Goal: Find specific page/section: Find specific page/section

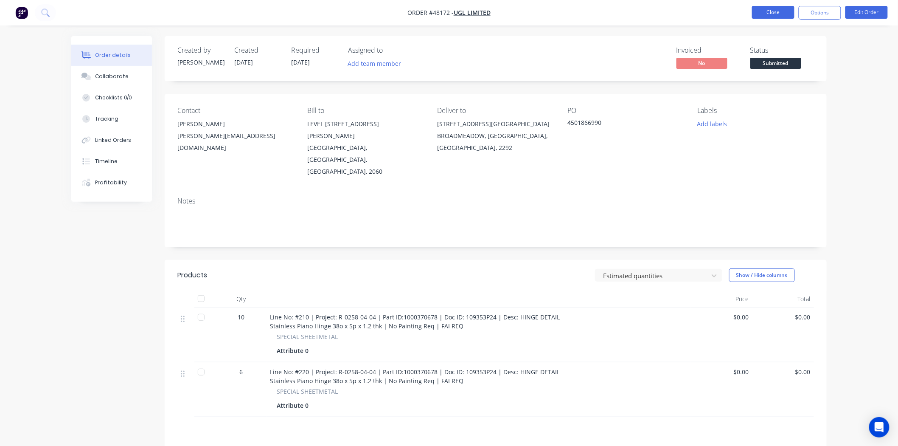
click at [770, 15] on button "Close" at bounding box center [773, 12] width 42 height 13
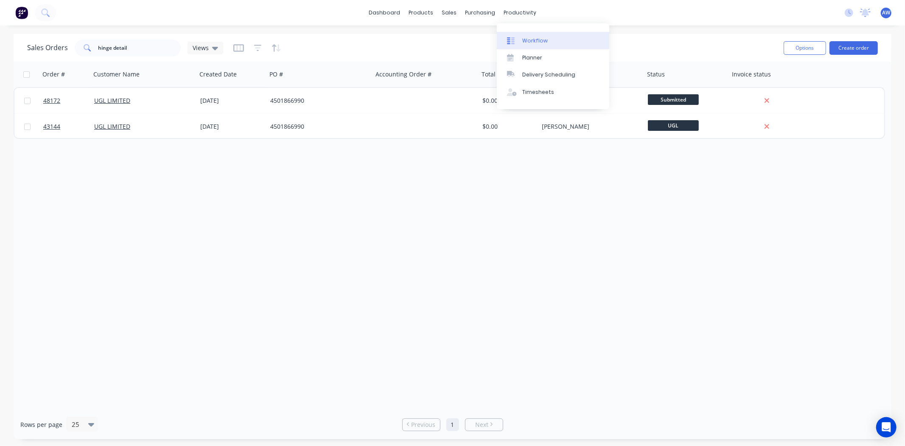
click at [544, 41] on div "Workflow" at bounding box center [535, 41] width 25 height 8
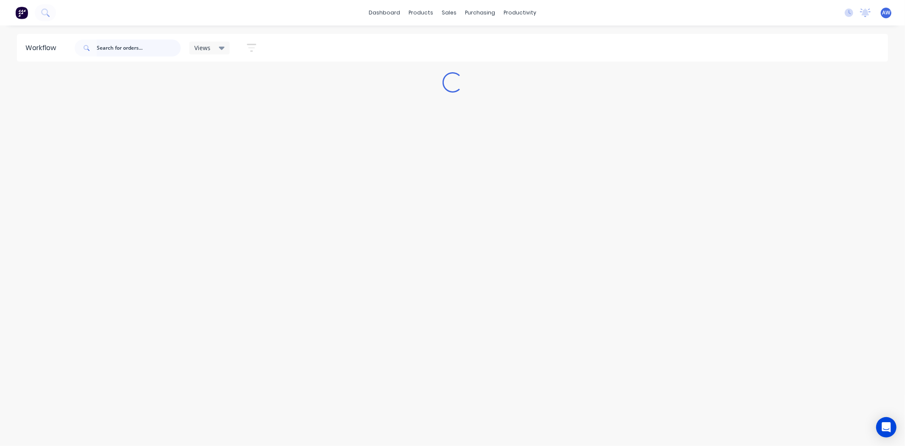
click at [127, 50] on input "text" at bounding box center [139, 47] width 84 height 17
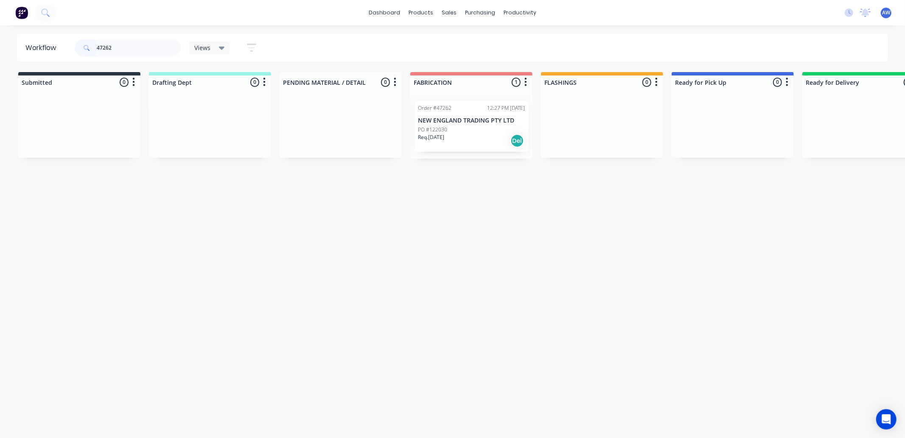
click at [467, 138] on div "Req. [DATE] Del" at bounding box center [471, 141] width 107 height 14
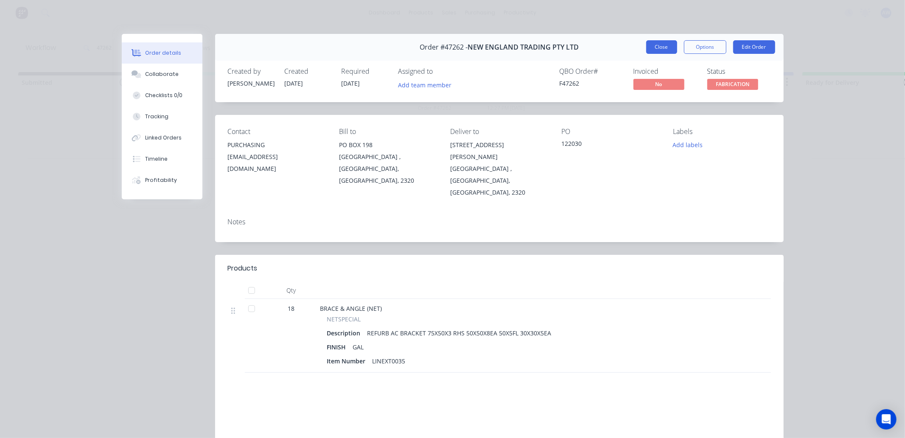
click at [655, 42] on button "Close" at bounding box center [661, 47] width 31 height 14
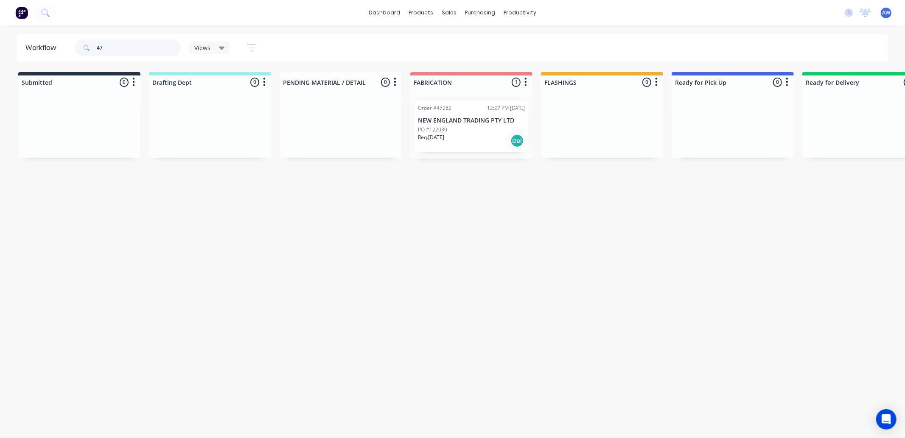
type input "4"
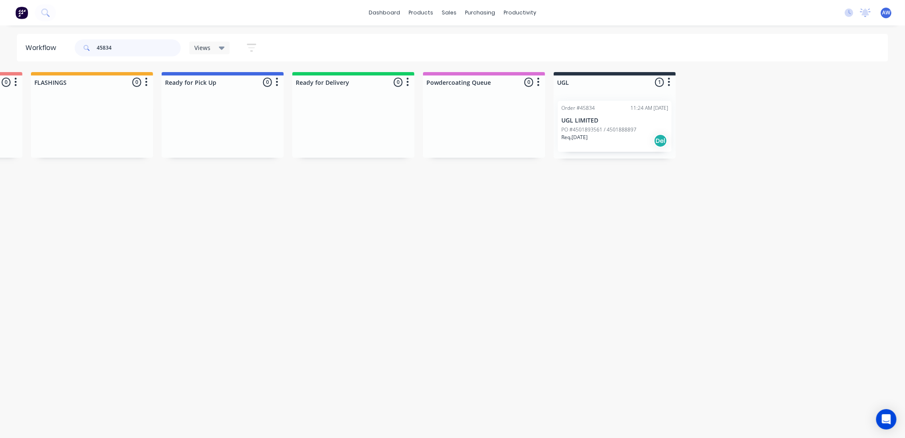
type input "45834"
click at [623, 132] on p "PO #4501893561 / 4501888897" at bounding box center [599, 130] width 75 height 8
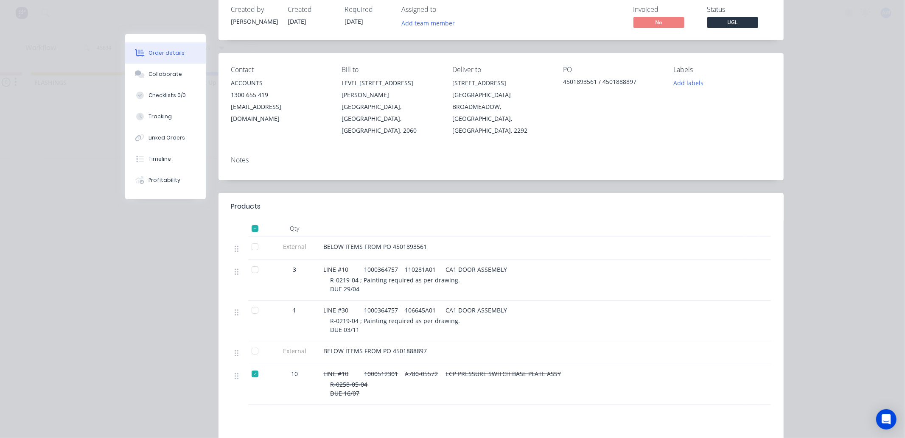
scroll to position [94, 0]
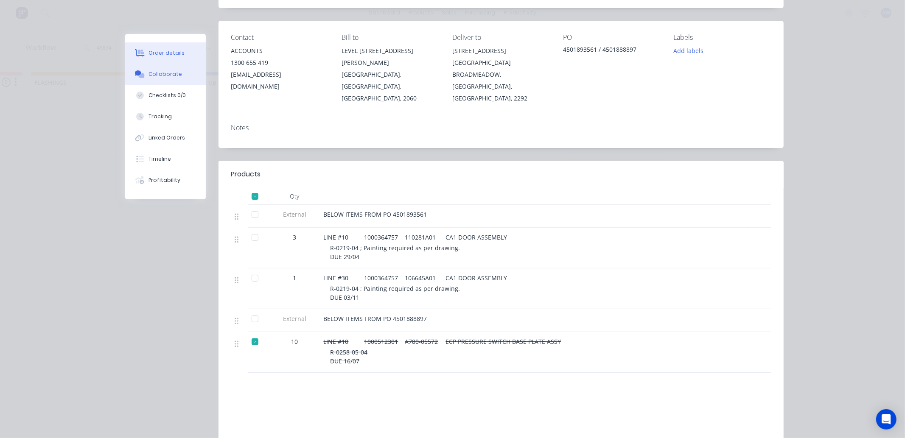
click at [171, 72] on div "Collaborate" at bounding box center [166, 74] width 34 height 8
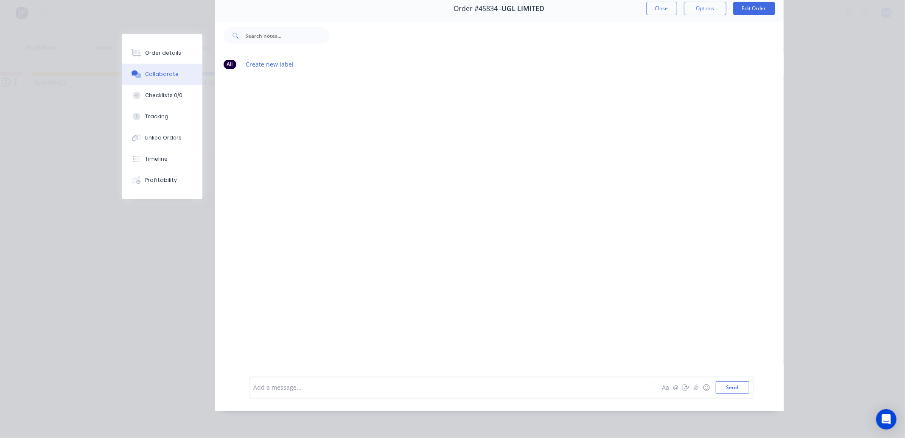
scroll to position [0, 0]
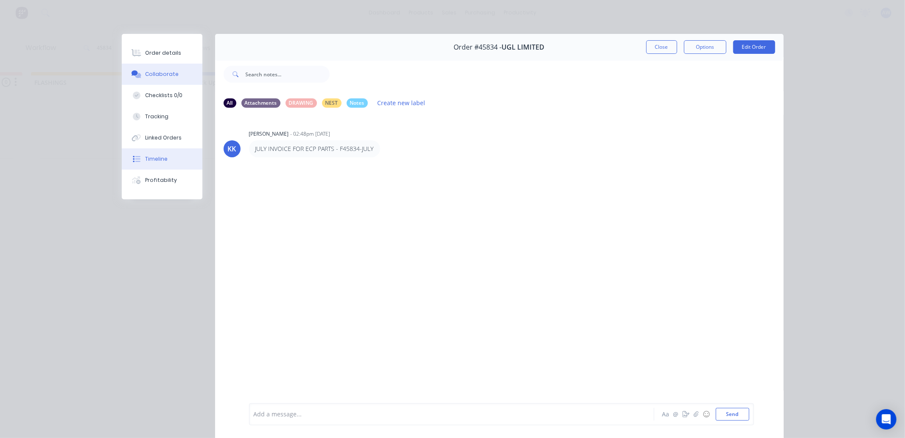
click at [159, 155] on div "Timeline" at bounding box center [156, 159] width 22 height 8
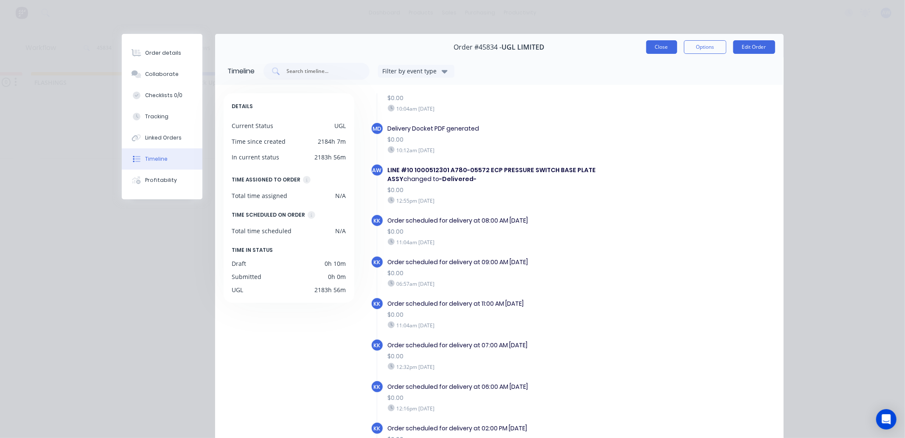
click at [665, 48] on button "Close" at bounding box center [661, 47] width 31 height 14
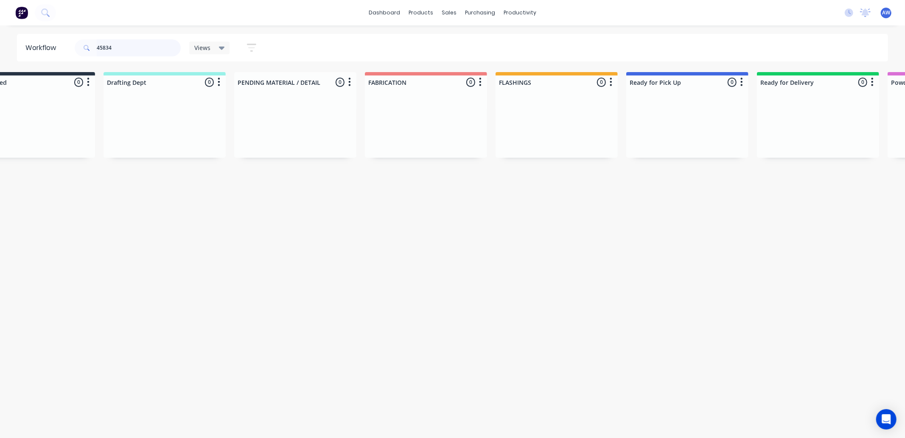
scroll to position [0, 40]
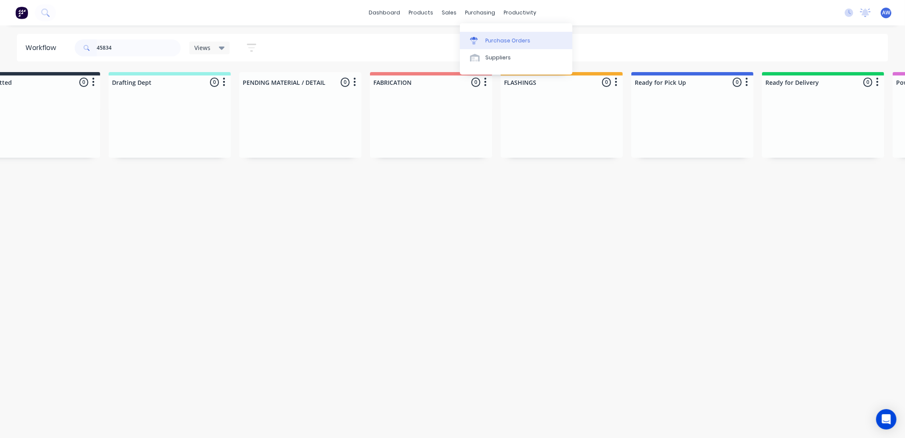
click at [491, 34] on link "Purchase Orders" at bounding box center [516, 40] width 112 height 17
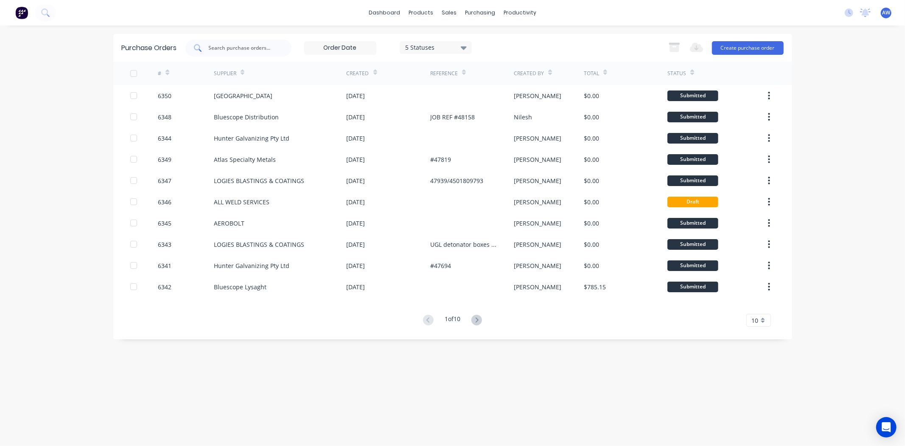
click at [250, 46] on input "text" at bounding box center [243, 48] width 70 height 8
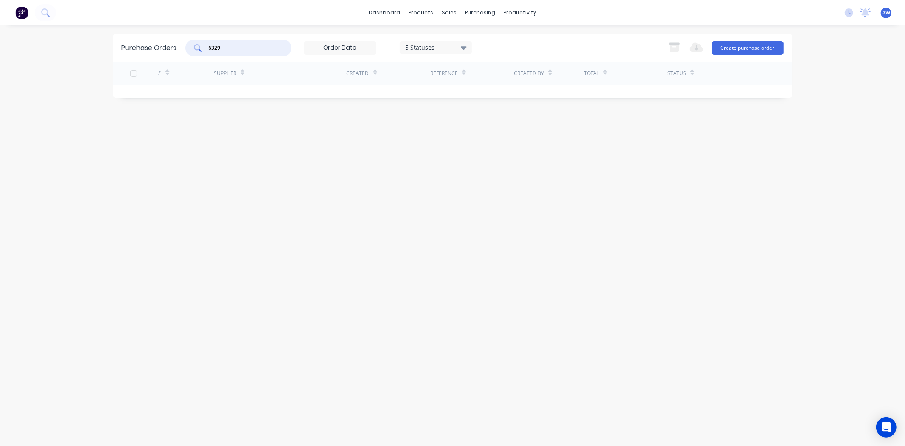
type input "6329"
click at [467, 47] on icon at bounding box center [464, 47] width 6 height 3
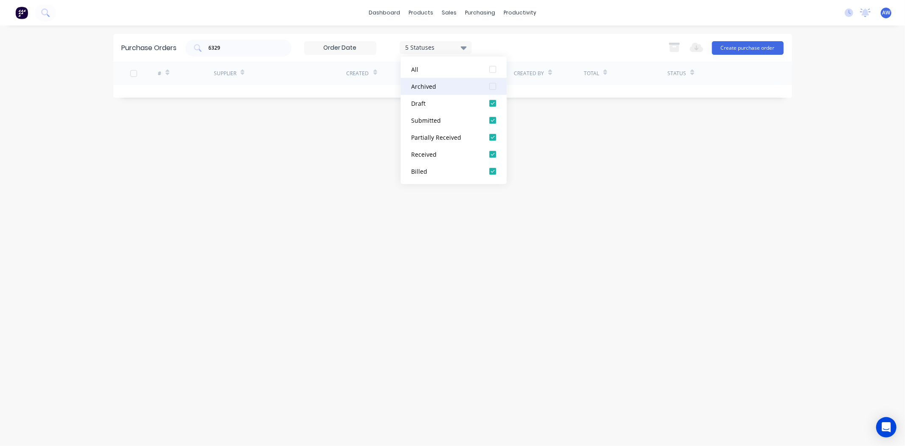
click at [492, 85] on div at bounding box center [492, 86] width 17 height 17
click at [236, 52] on div "6329" at bounding box center [239, 47] width 106 height 17
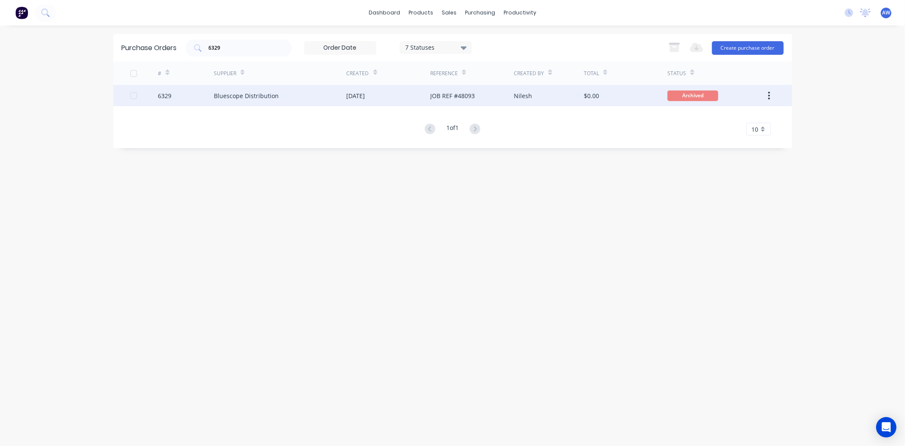
click at [253, 93] on div "Bluescope Distribution" at bounding box center [246, 95] width 65 height 9
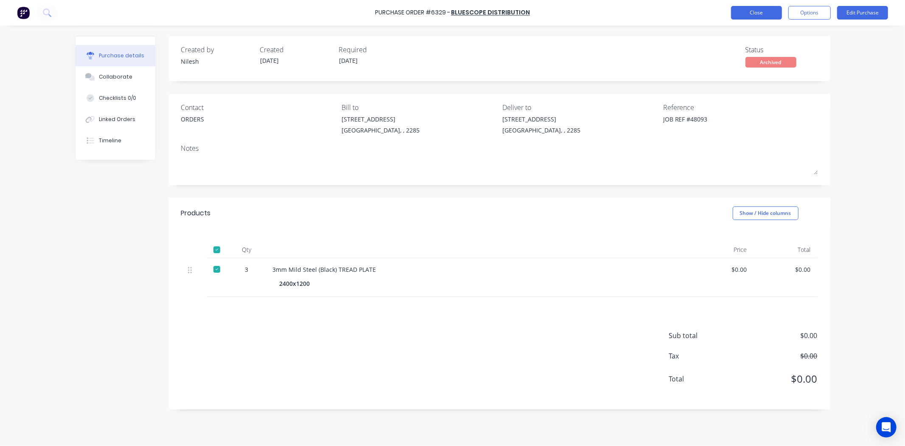
click at [748, 13] on button "Close" at bounding box center [756, 13] width 51 height 14
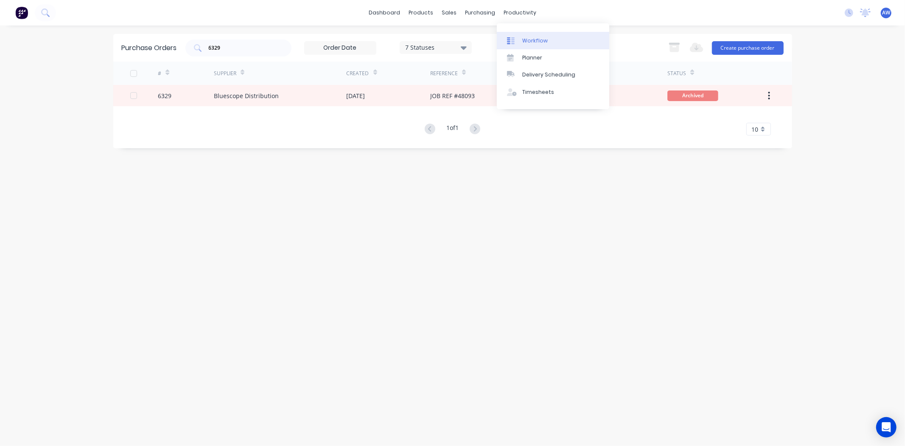
click at [533, 37] on div "Workflow" at bounding box center [535, 41] width 25 height 8
